Goal: Navigation & Orientation: Find specific page/section

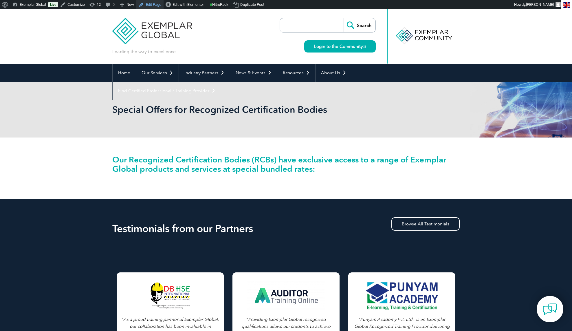
click at [149, 4] on link "Edit Page" at bounding box center [149, 4] width 27 height 9
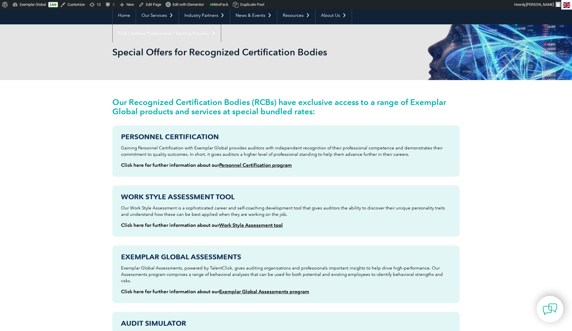
scroll to position [48, 0]
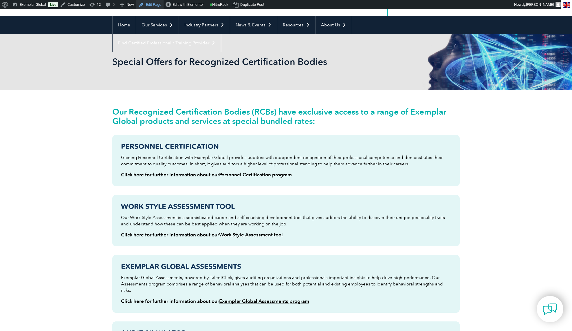
click at [149, 5] on link "Edit Page" at bounding box center [149, 4] width 27 height 9
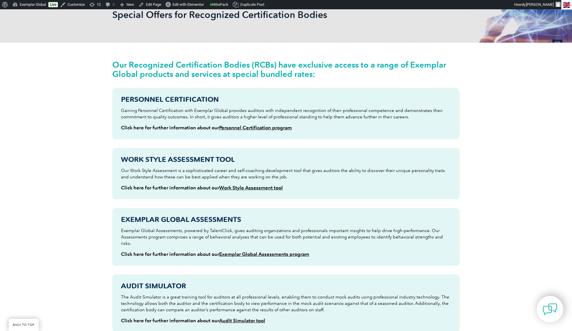
scroll to position [92, 0]
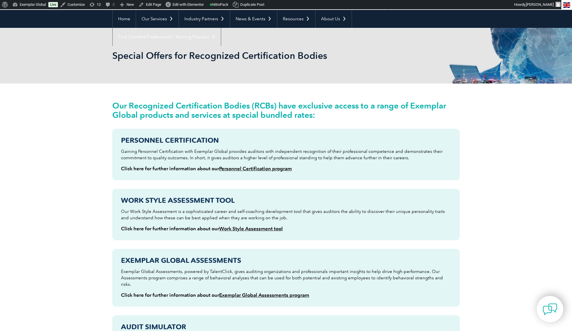
scroll to position [158, 0]
